Goal: Task Accomplishment & Management: Complete application form

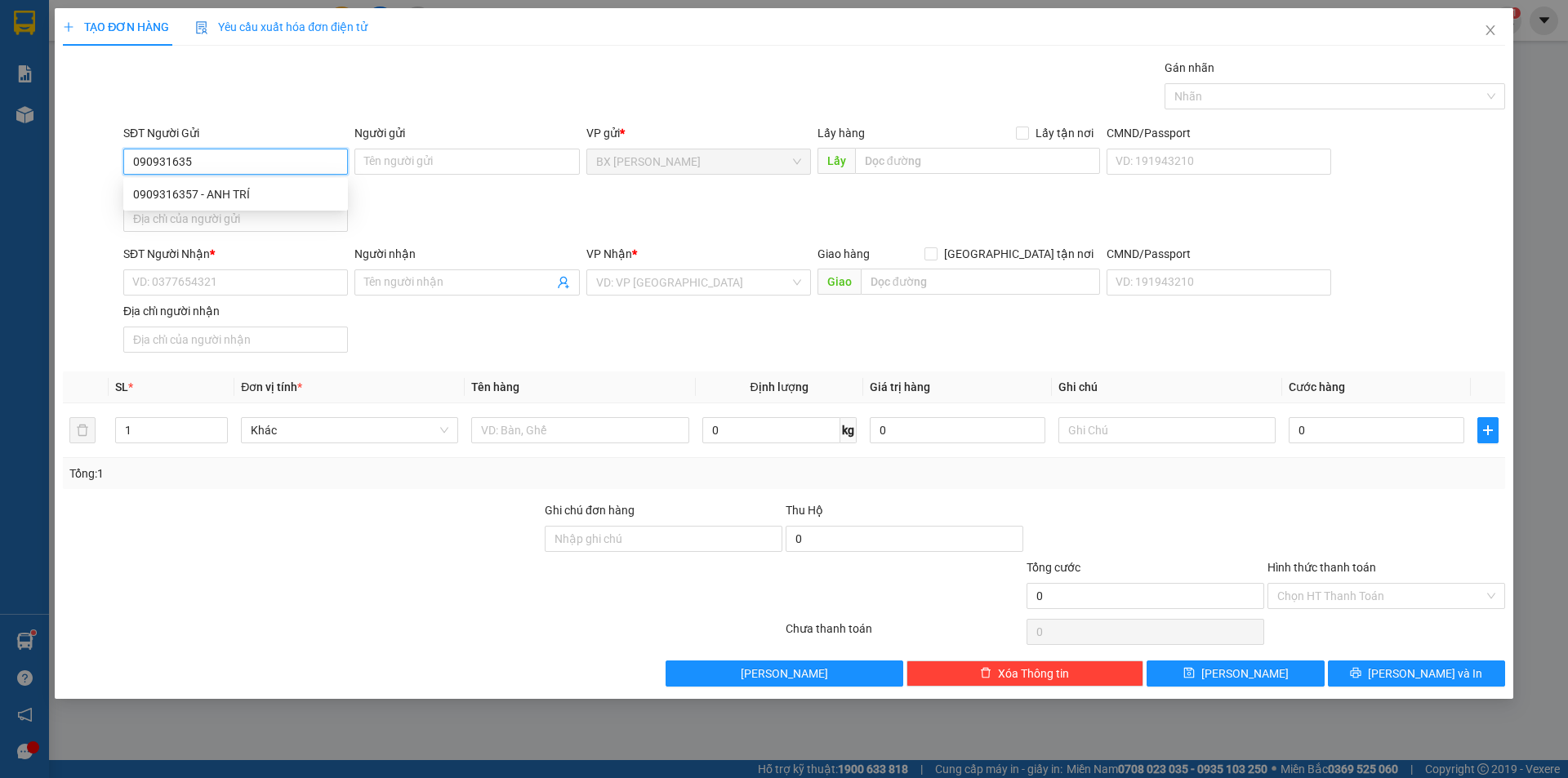
type input "0909316357"
click at [325, 192] on div "0909316357 - ANH TRÍ" at bounding box center [236, 194] width 205 height 18
type input "ANH TRÍ"
type input "0909316357"
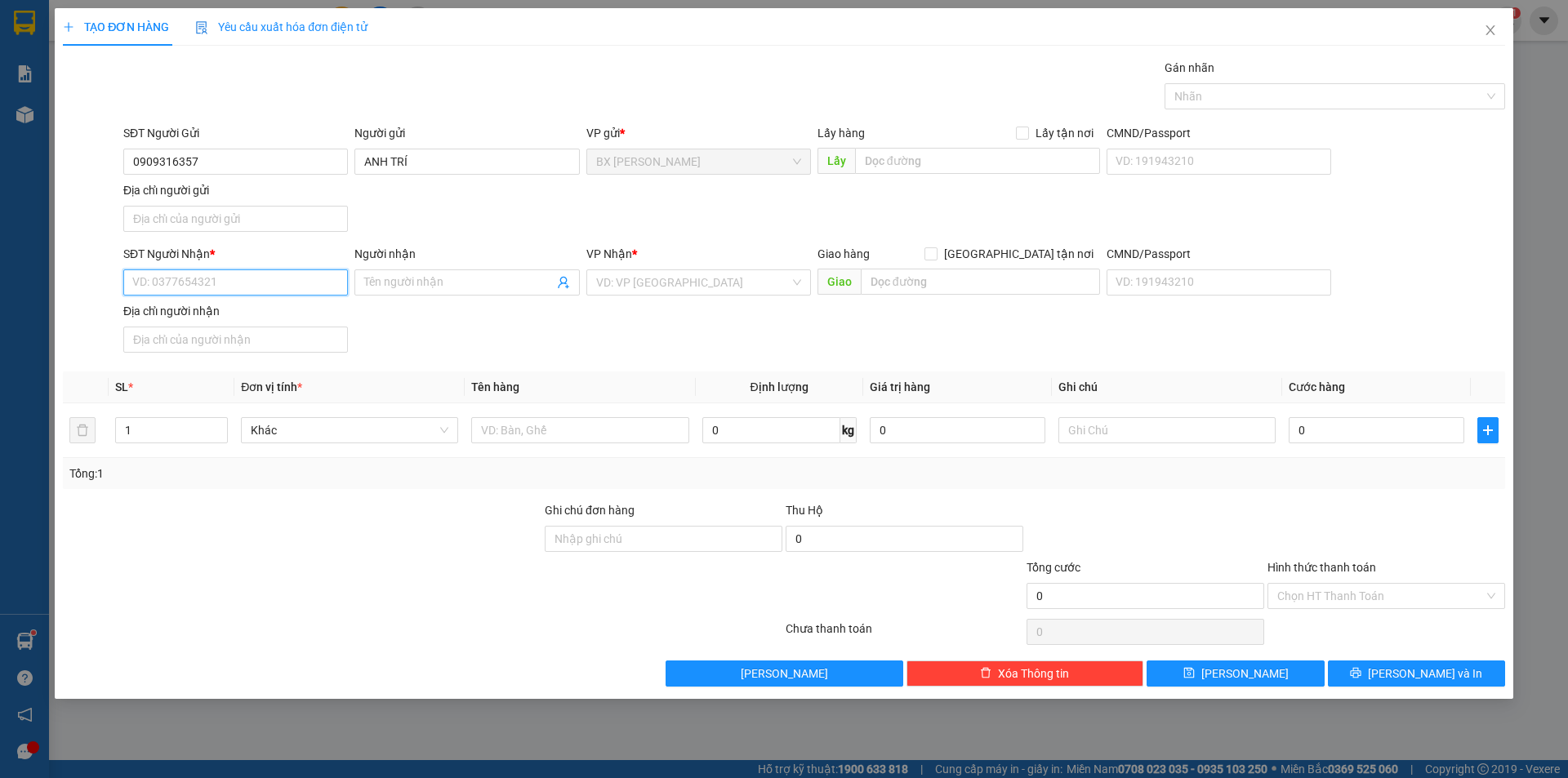
click at [283, 276] on input "SĐT Người Nhận *" at bounding box center [236, 282] width 225 height 26
type input "0949820309"
click at [279, 319] on div "0949820309 - [GEOGRAPHIC_DATA]" at bounding box center [236, 315] width 205 height 18
type input "[PERSON_NAME]"
type input "0949820309"
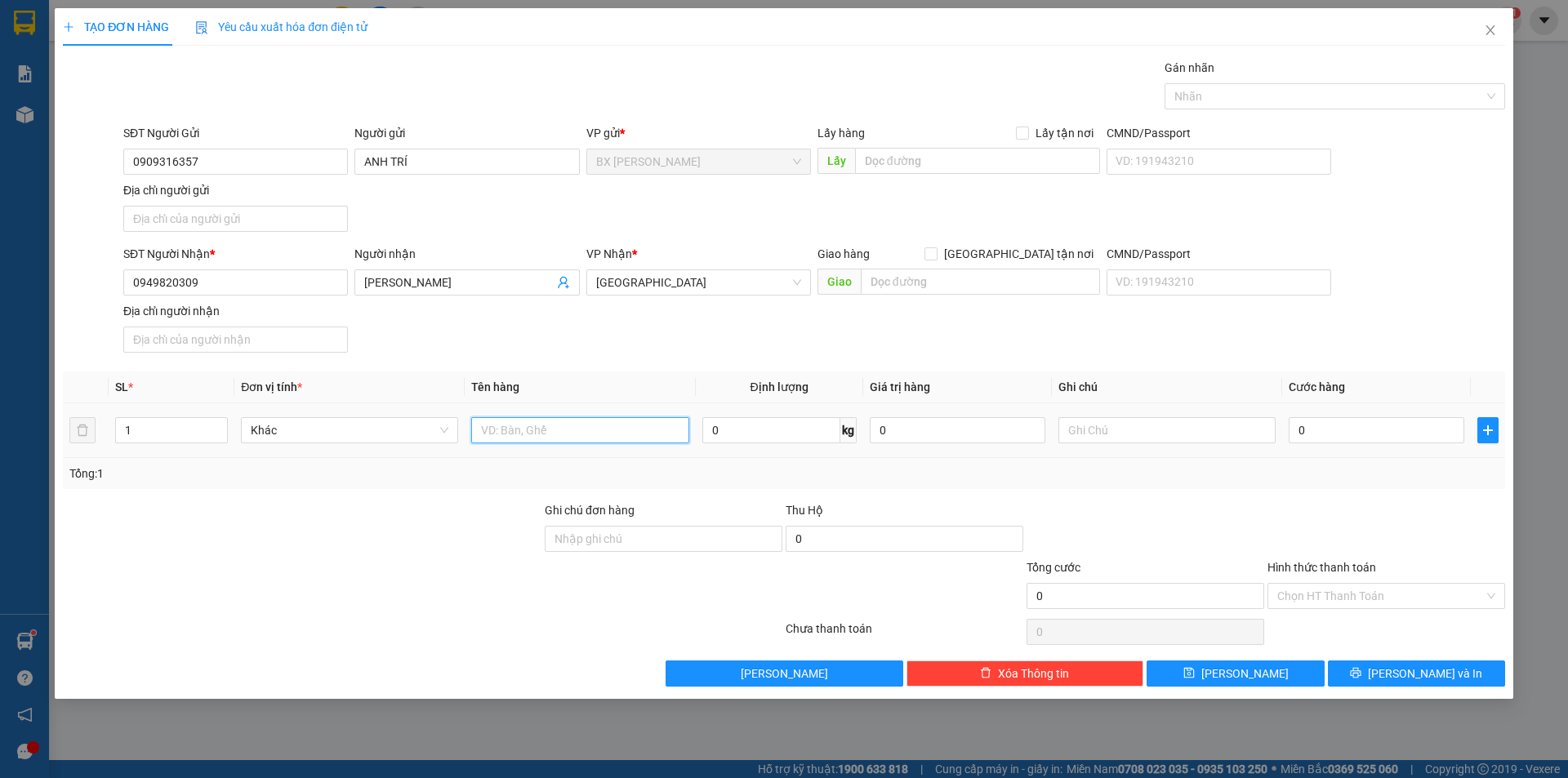
click at [600, 418] on input "text" at bounding box center [580, 430] width 217 height 26
type input "THÙNG"
drag, startPoint x: 110, startPoint y: 436, endPoint x: 0, endPoint y: 422, distance: 110.9
click at [0, 422] on div "TẠO ĐƠN HÀNG Yêu cầu xuất hóa đơn điện tử Transit Pickup Surcharge Ids Transit …" at bounding box center [784, 389] width 1568 height 778
type input "2"
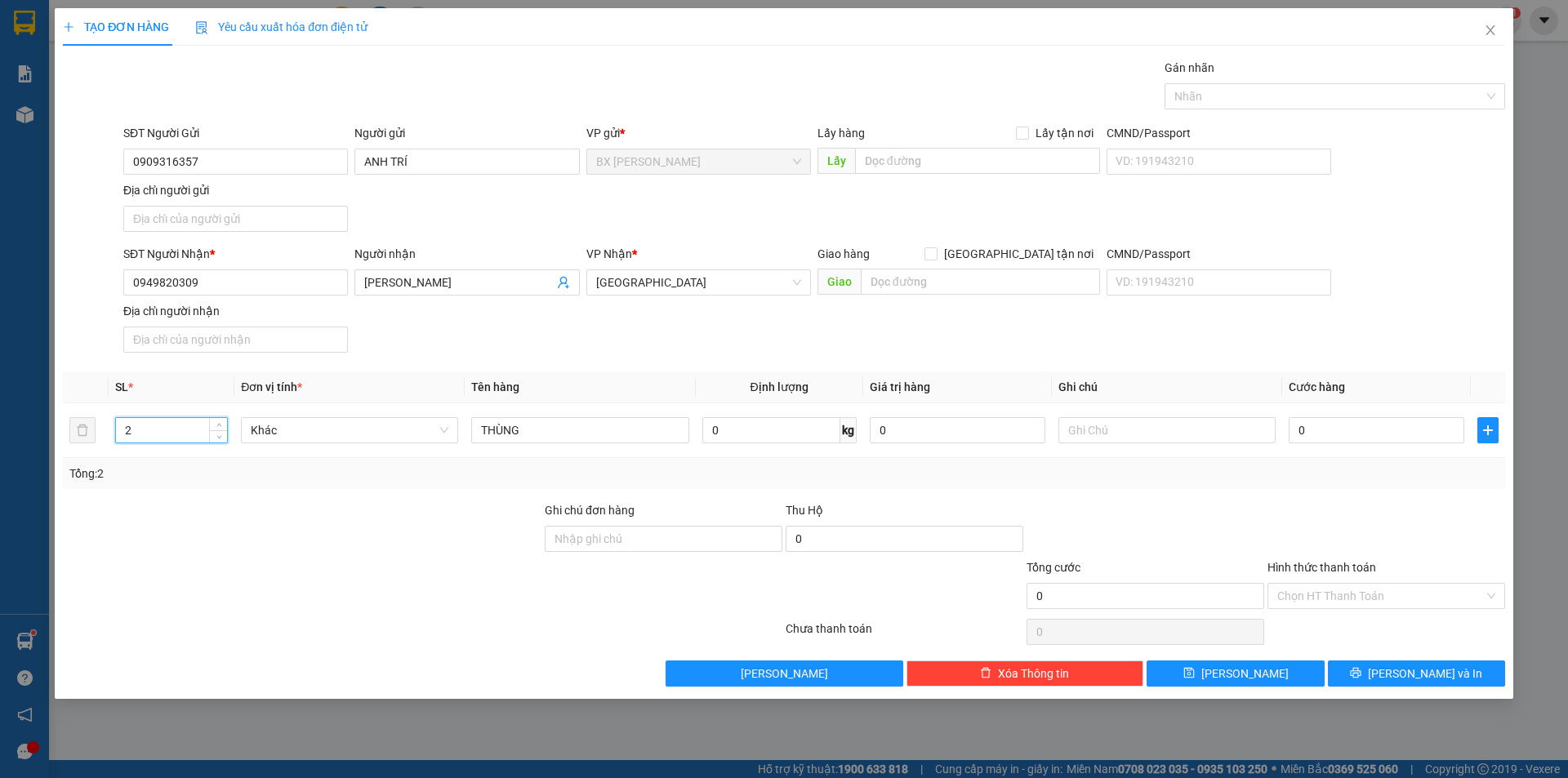
click at [931, 147] on div "Lấy hàng Lấy tận nơi" at bounding box center [959, 136] width 283 height 25
click at [926, 157] on input "text" at bounding box center [978, 161] width 245 height 26
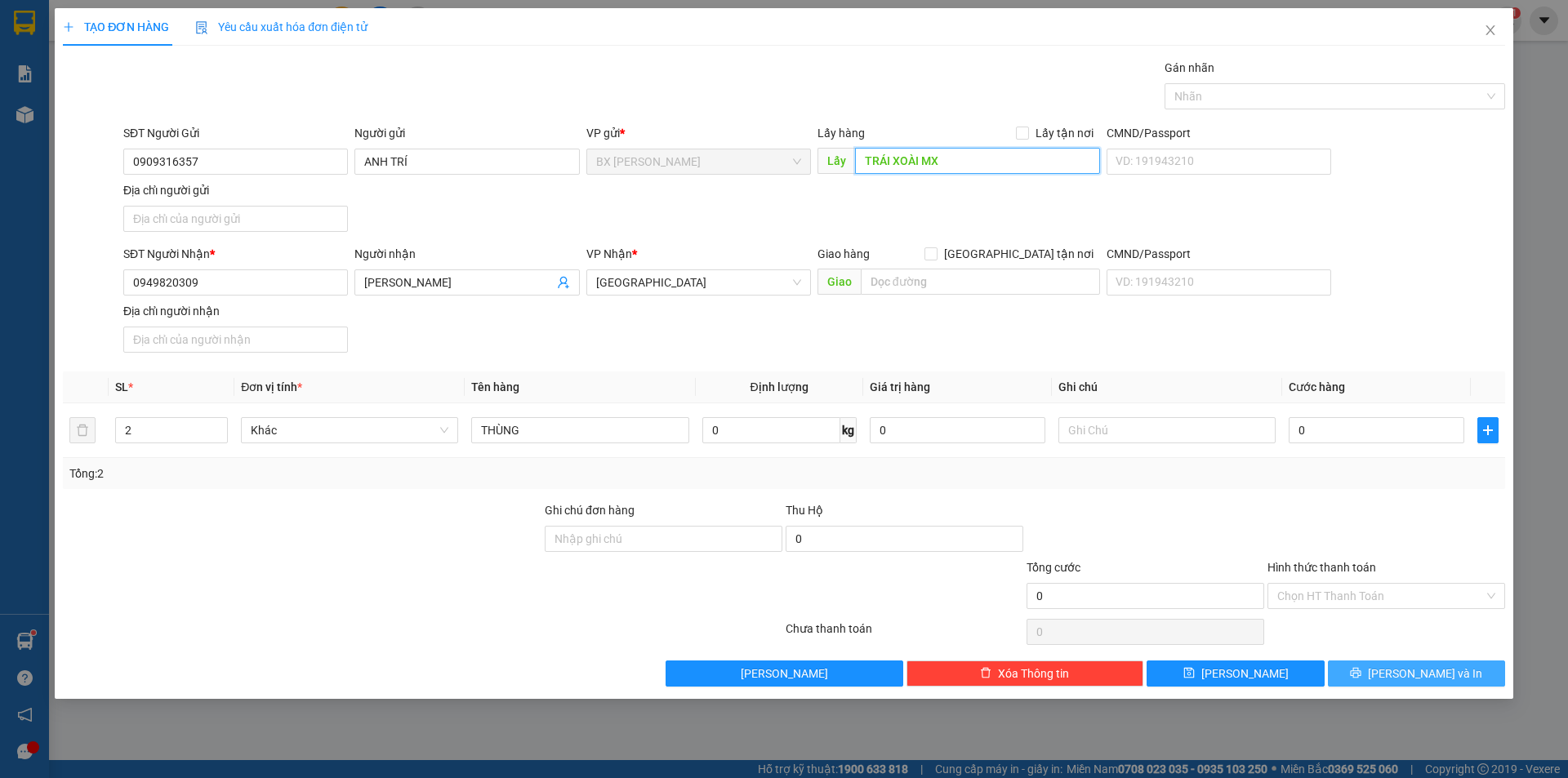
type input "TRÁI XOÀI MX"
drag, startPoint x: 1422, startPoint y: 677, endPoint x: 1426, endPoint y: 669, distance: 8.9
click at [1423, 677] on span "[PERSON_NAME] và In" at bounding box center [1425, 674] width 114 height 18
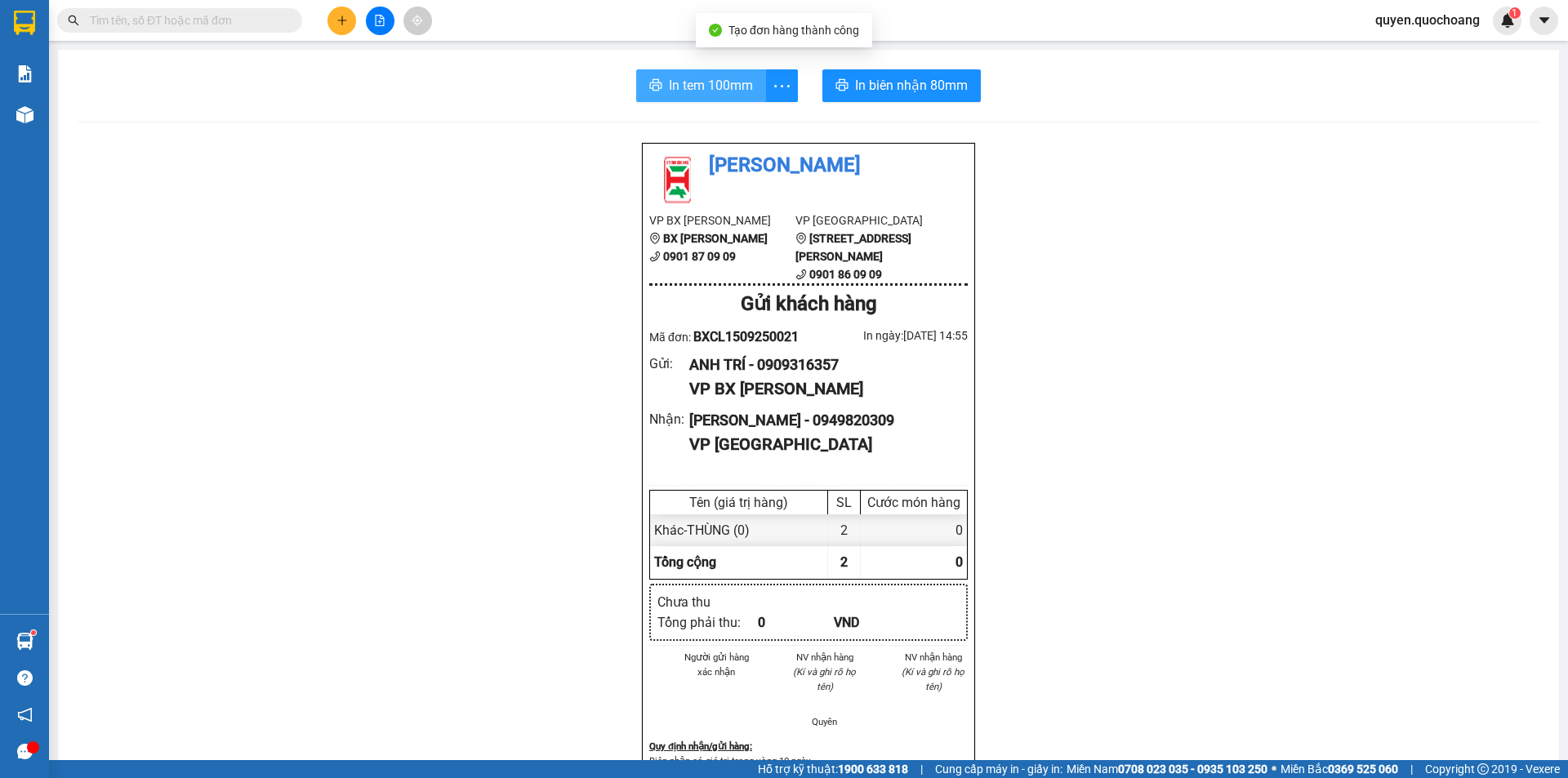
drag, startPoint x: 731, startPoint y: 84, endPoint x: 802, endPoint y: 58, distance: 75.6
click at [731, 84] on span "In tem 100mm" at bounding box center [711, 85] width 84 height 20
